Goal: Information Seeking & Learning: Learn about a topic

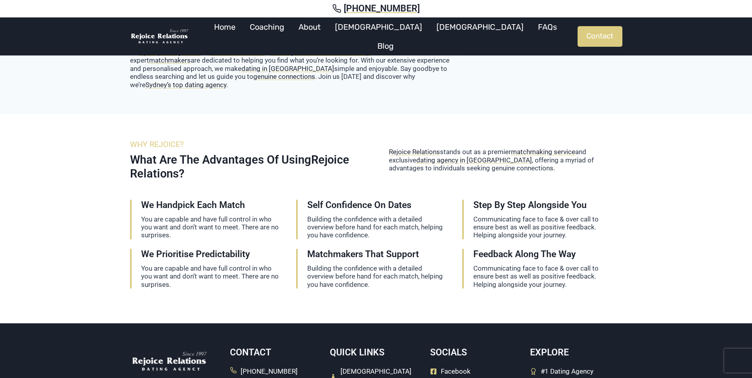
scroll to position [595, 0]
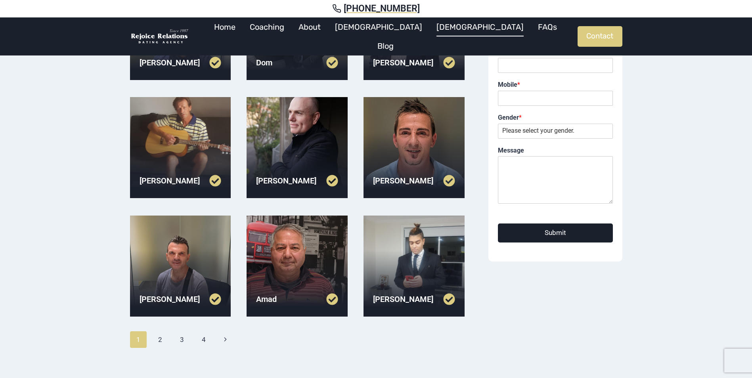
scroll to position [159, 0]
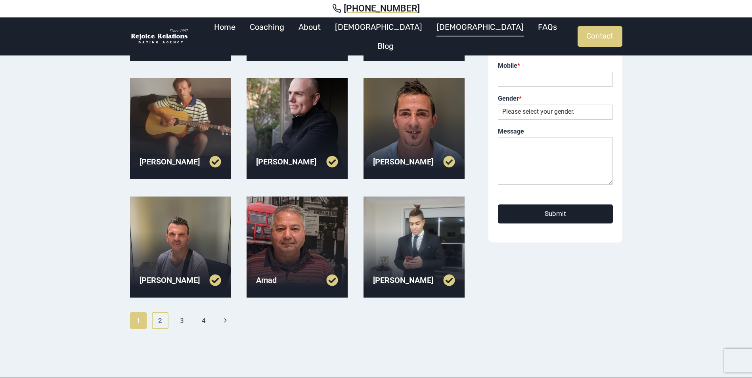
click at [163, 321] on link "2" at bounding box center [160, 321] width 17 height 17
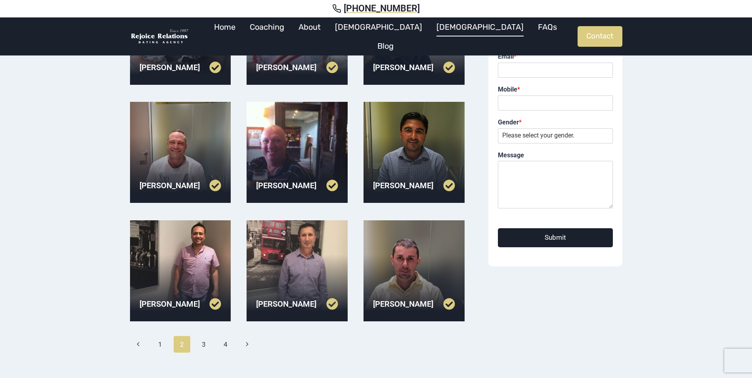
scroll to position [159, 0]
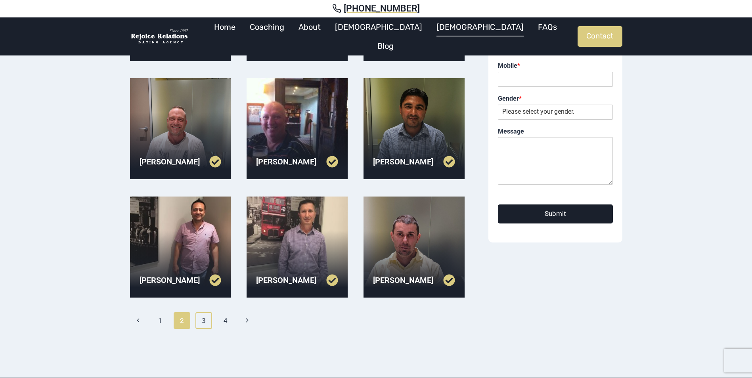
click at [207, 319] on link "3" at bounding box center [204, 321] width 17 height 17
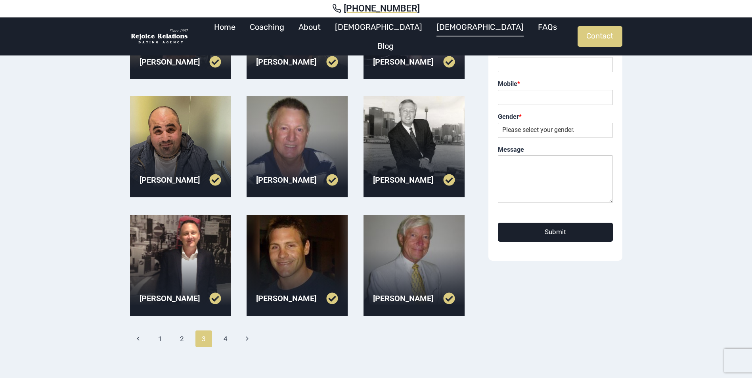
scroll to position [159, 0]
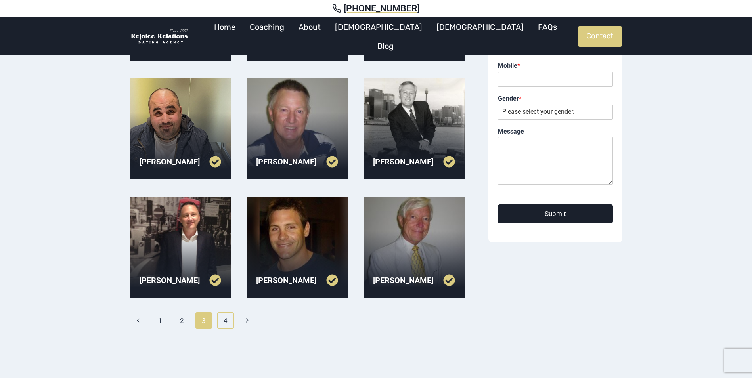
click at [224, 319] on link "4" at bounding box center [225, 321] width 17 height 17
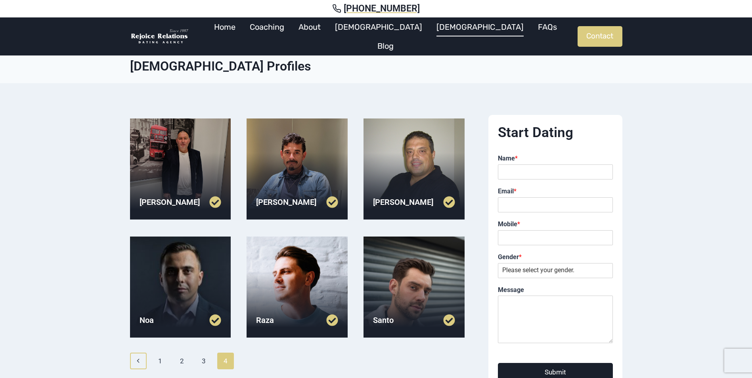
click at [136, 359] on icon "Previous" at bounding box center [138, 361] width 7 height 7
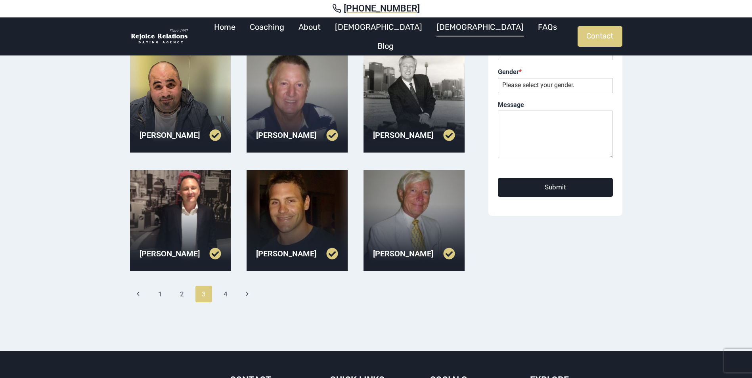
scroll to position [198, 0]
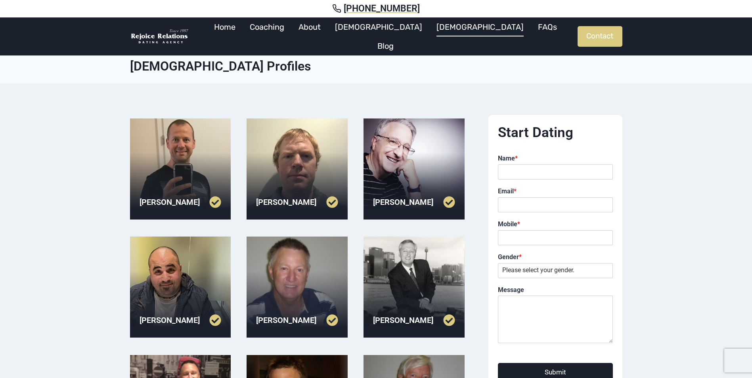
scroll to position [159, 0]
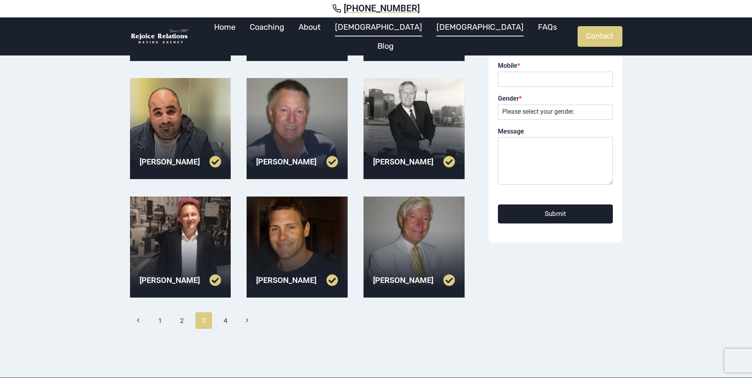
click at [385, 32] on link "[DEMOGRAPHIC_DATA]" at bounding box center [379, 26] width 102 height 19
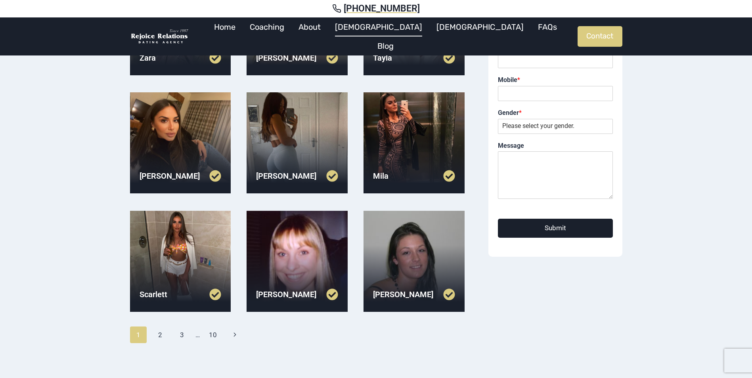
scroll to position [159, 0]
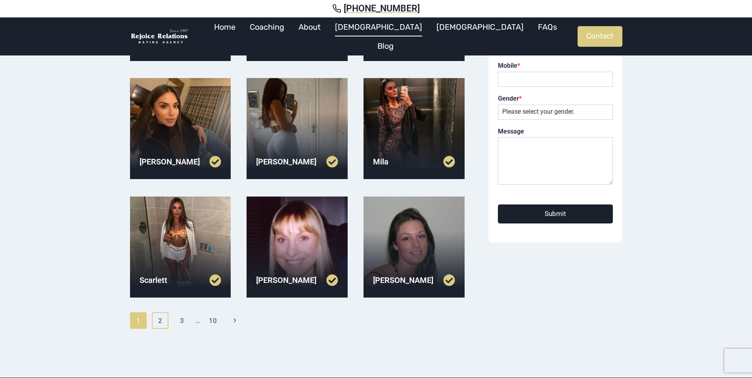
click at [161, 322] on link "2" at bounding box center [160, 321] width 17 height 17
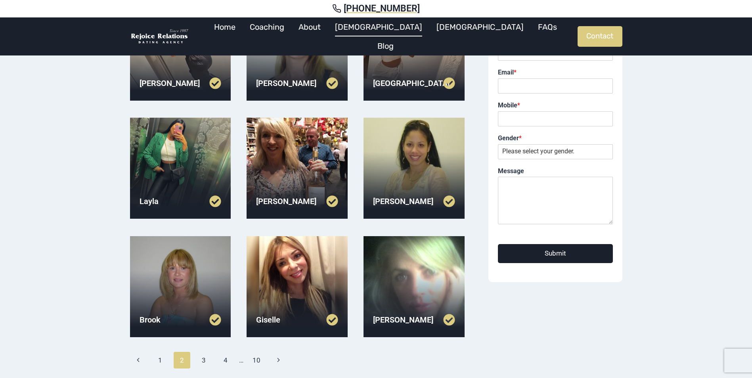
scroll to position [159, 0]
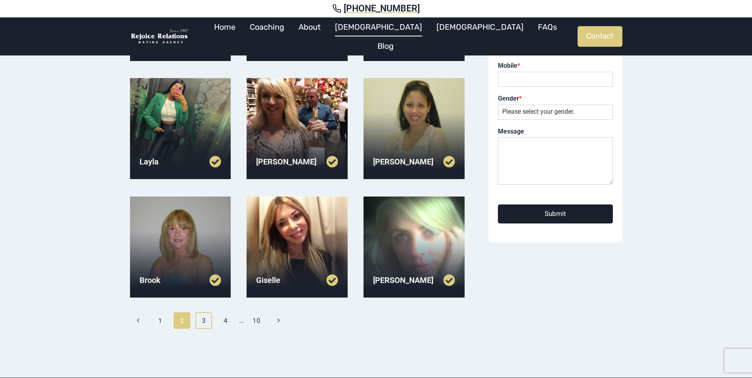
click at [203, 314] on link "3" at bounding box center [204, 321] width 17 height 17
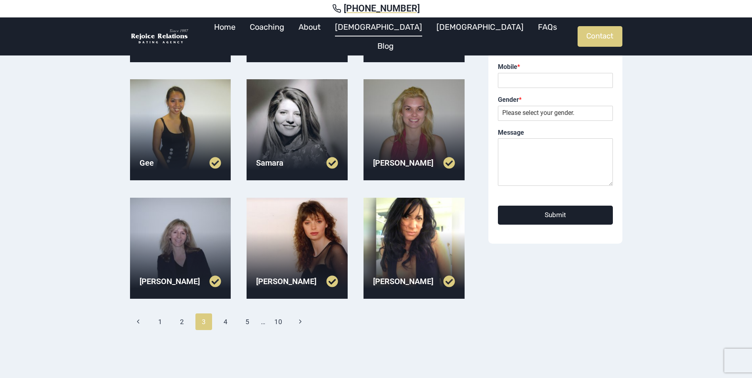
scroll to position [159, 0]
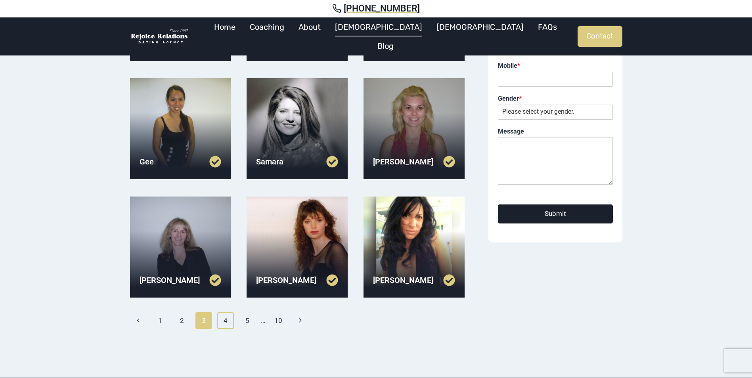
click at [226, 320] on link "4" at bounding box center [225, 321] width 17 height 17
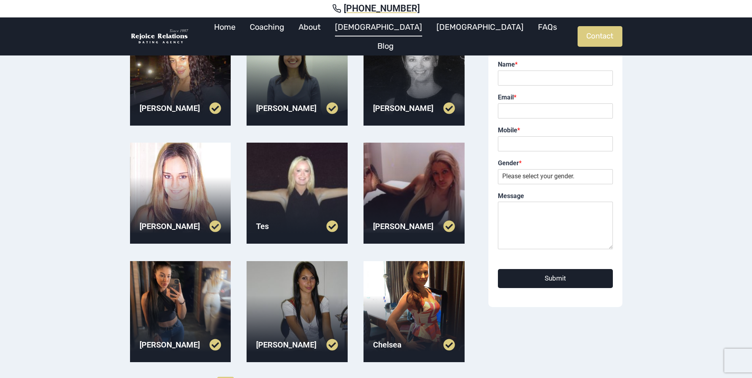
scroll to position [119, 0]
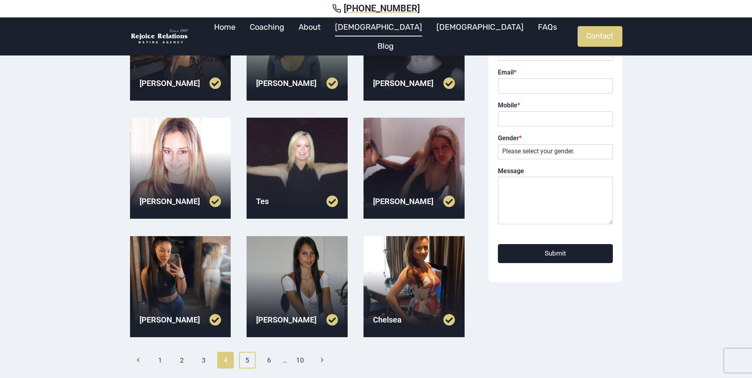
click at [246, 357] on link "5" at bounding box center [247, 360] width 17 height 17
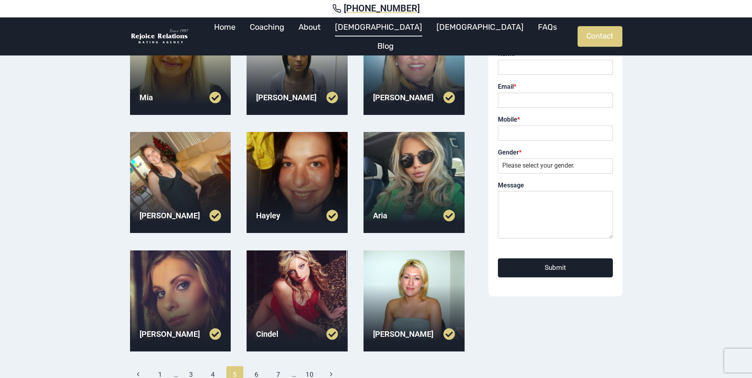
scroll to position [119, 0]
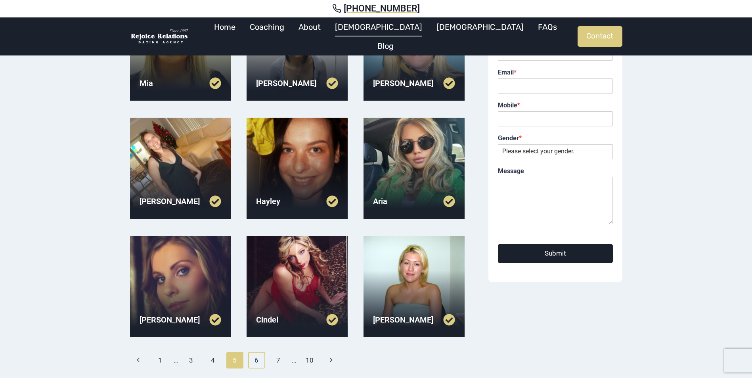
click at [262, 361] on link "6" at bounding box center [256, 360] width 17 height 17
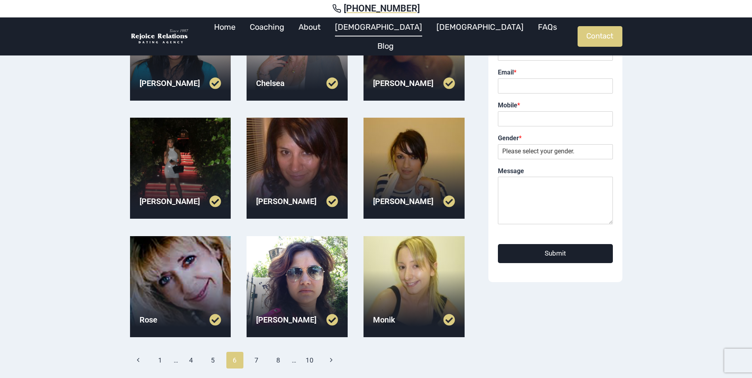
scroll to position [159, 0]
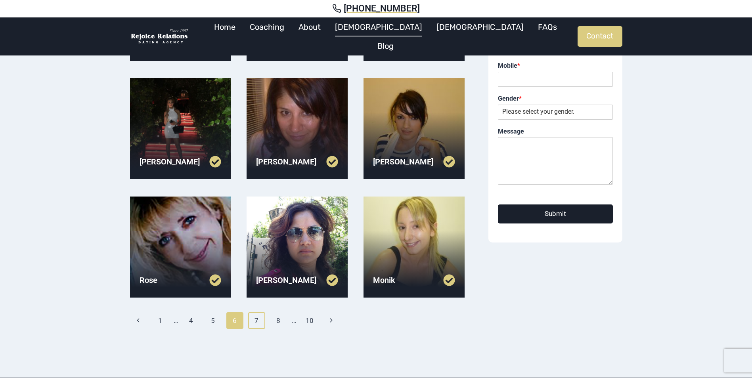
click at [253, 323] on link "7" at bounding box center [256, 321] width 17 height 17
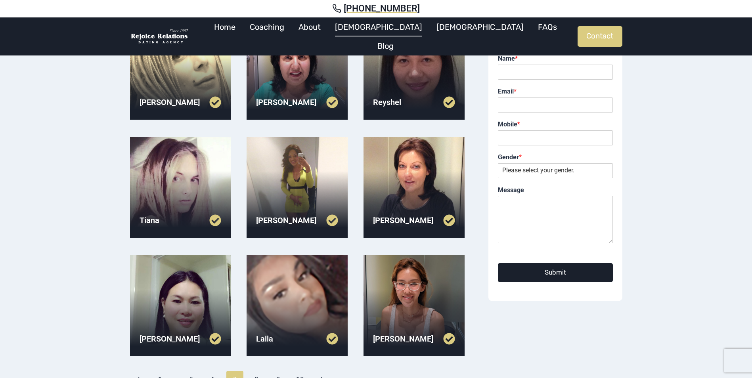
scroll to position [119, 0]
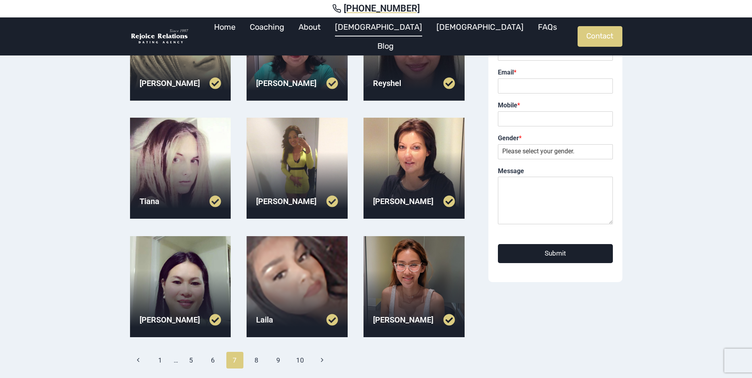
click at [420, 282] on div at bounding box center [414, 286] width 101 height 101
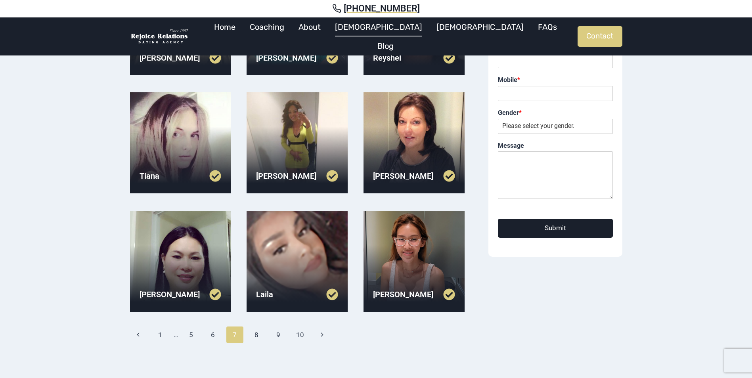
scroll to position [159, 0]
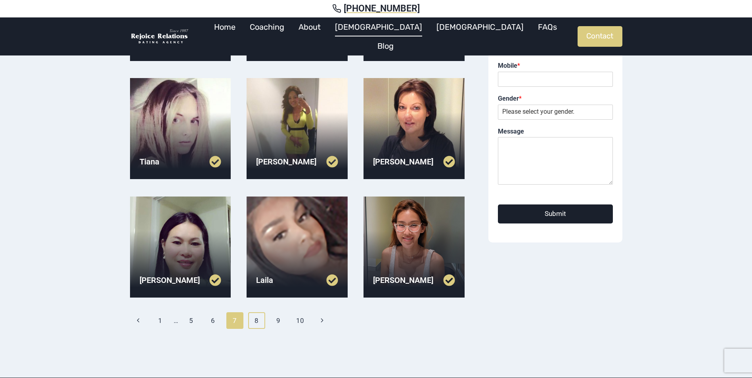
click at [256, 318] on link "8" at bounding box center [256, 321] width 17 height 17
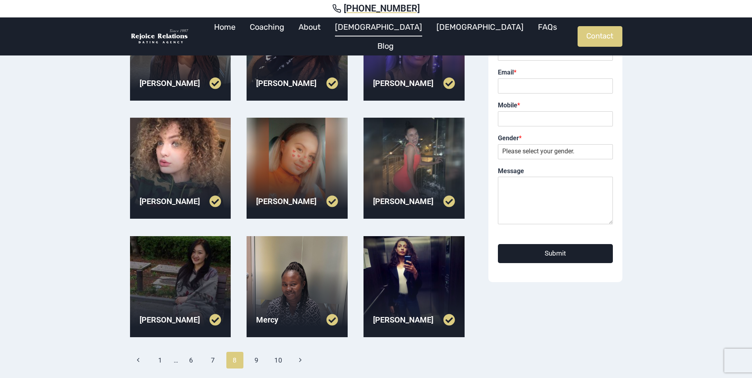
scroll to position [159, 0]
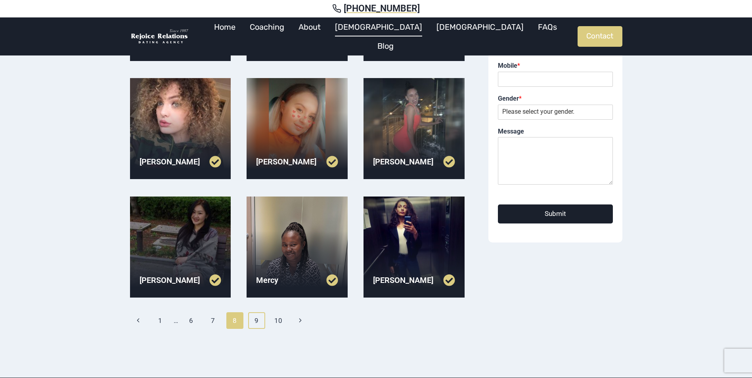
click at [256, 318] on link "9" at bounding box center [256, 321] width 17 height 17
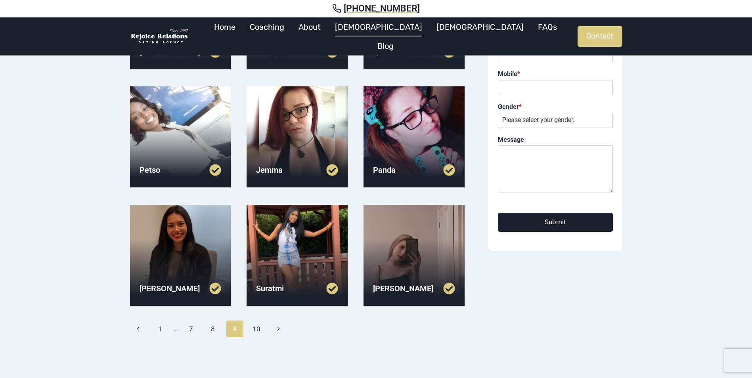
scroll to position [159, 0]
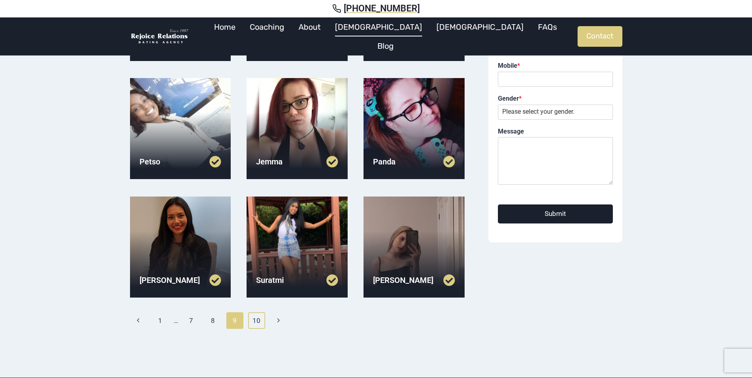
click at [256, 318] on link "10" at bounding box center [256, 321] width 17 height 17
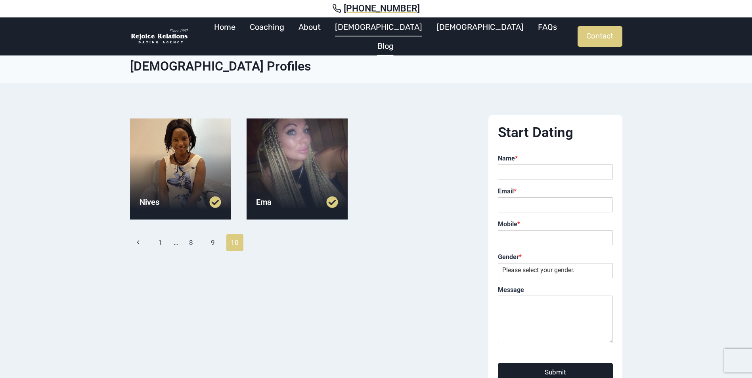
click at [401, 36] on link "Blog" at bounding box center [385, 45] width 31 height 19
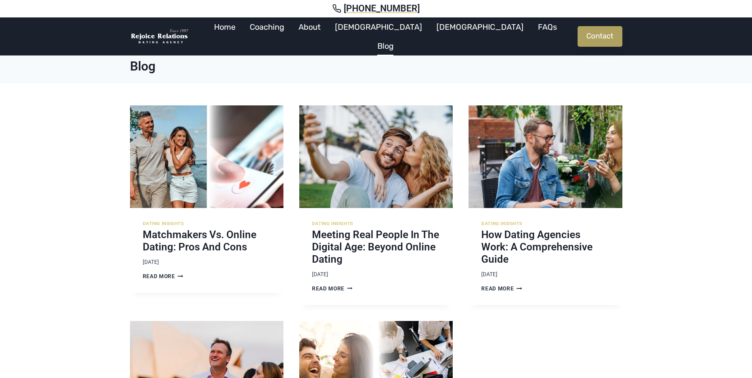
click at [597, 33] on link "Contact" at bounding box center [600, 36] width 45 height 21
